Goal: Navigation & Orientation: Go to known website

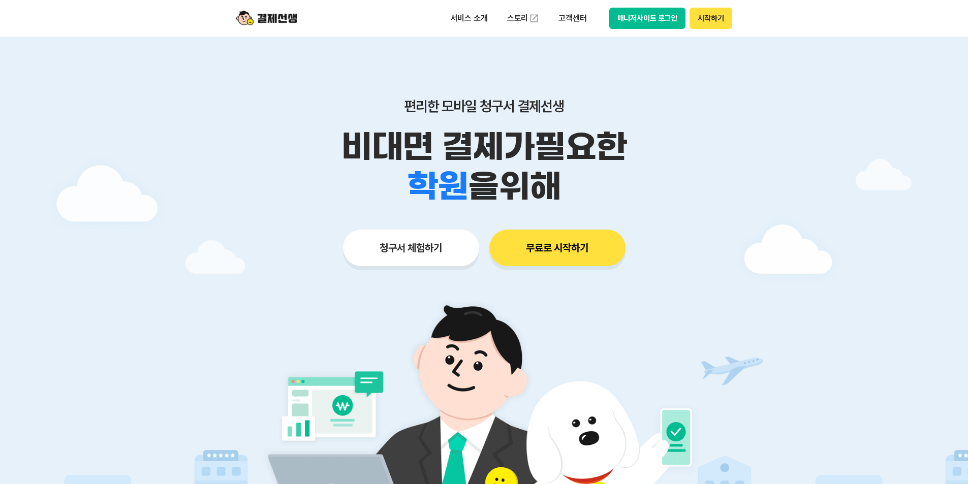
click at [545, 59] on div "편리한 모바일 청구서 결제선생 비대면 결제가 필요한 학원 공부방 호텔 쇼핑몰 병원 배달 보험사 항공사 골프장 을 위해 청구서 체험하기 무료로 …" at bounding box center [484, 162] width 520 height 251
click at [625, 21] on button "매니저사이트 로그인" at bounding box center [647, 18] width 77 height 21
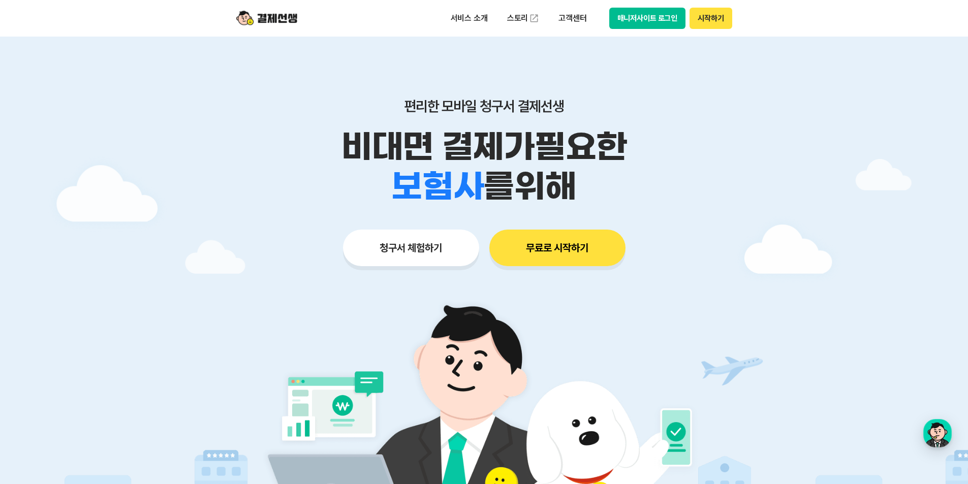
click at [629, 24] on button "매니저사이트 로그인" at bounding box center [647, 18] width 77 height 21
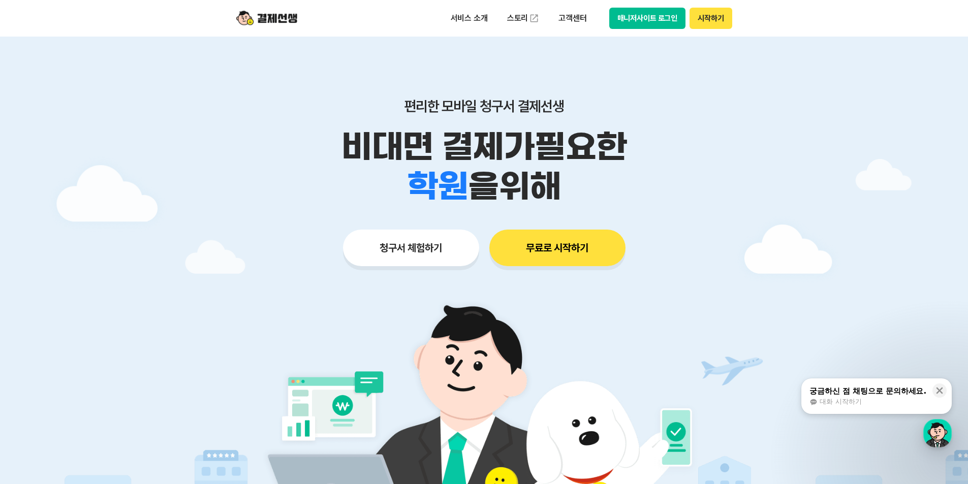
click at [646, 25] on button "매니저사이트 로그인" at bounding box center [647, 18] width 77 height 21
click at [615, 18] on button "매니저사이트 로그인" at bounding box center [647, 18] width 77 height 21
